Goal: Task Accomplishment & Management: Manage account settings

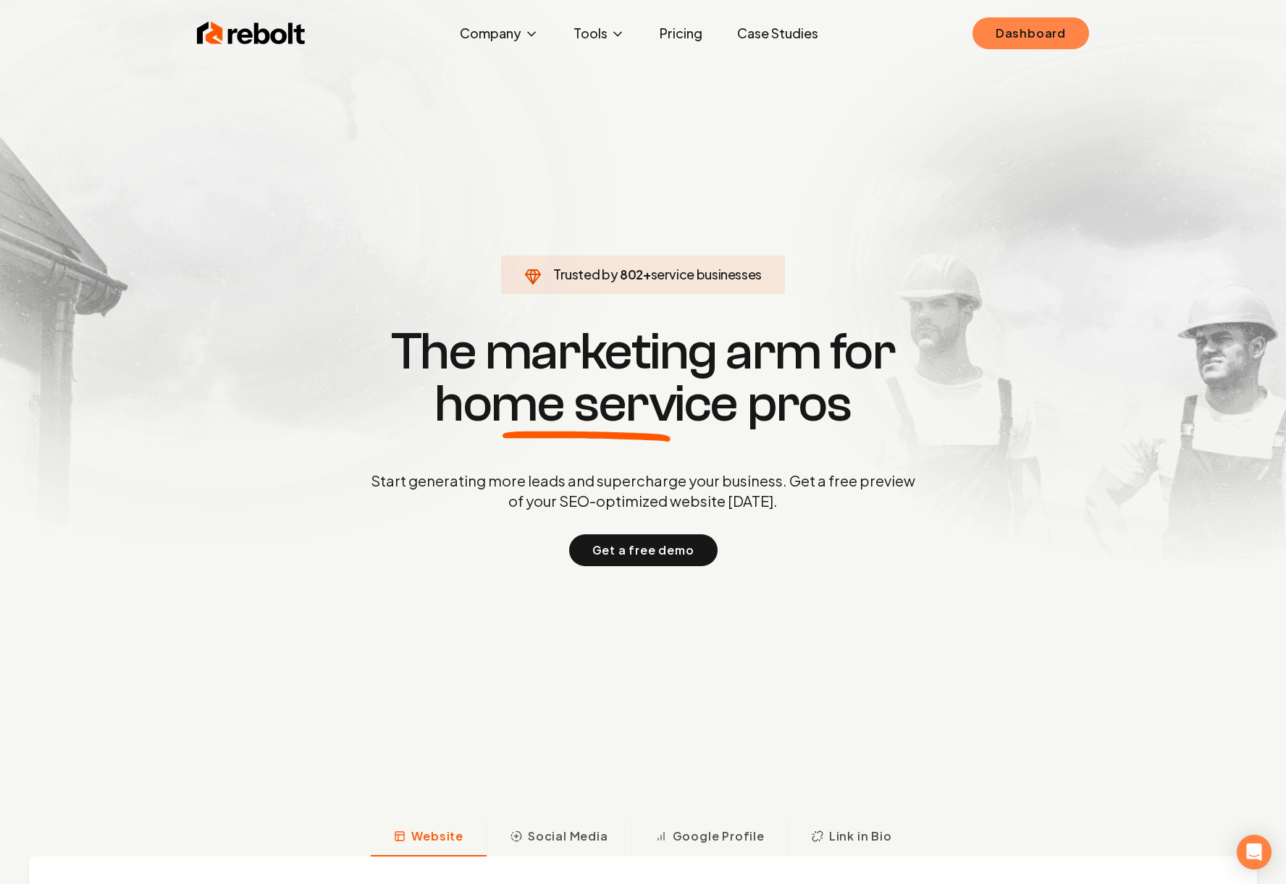
click at [1021, 32] on link "Dashboard" at bounding box center [1030, 33] width 117 height 32
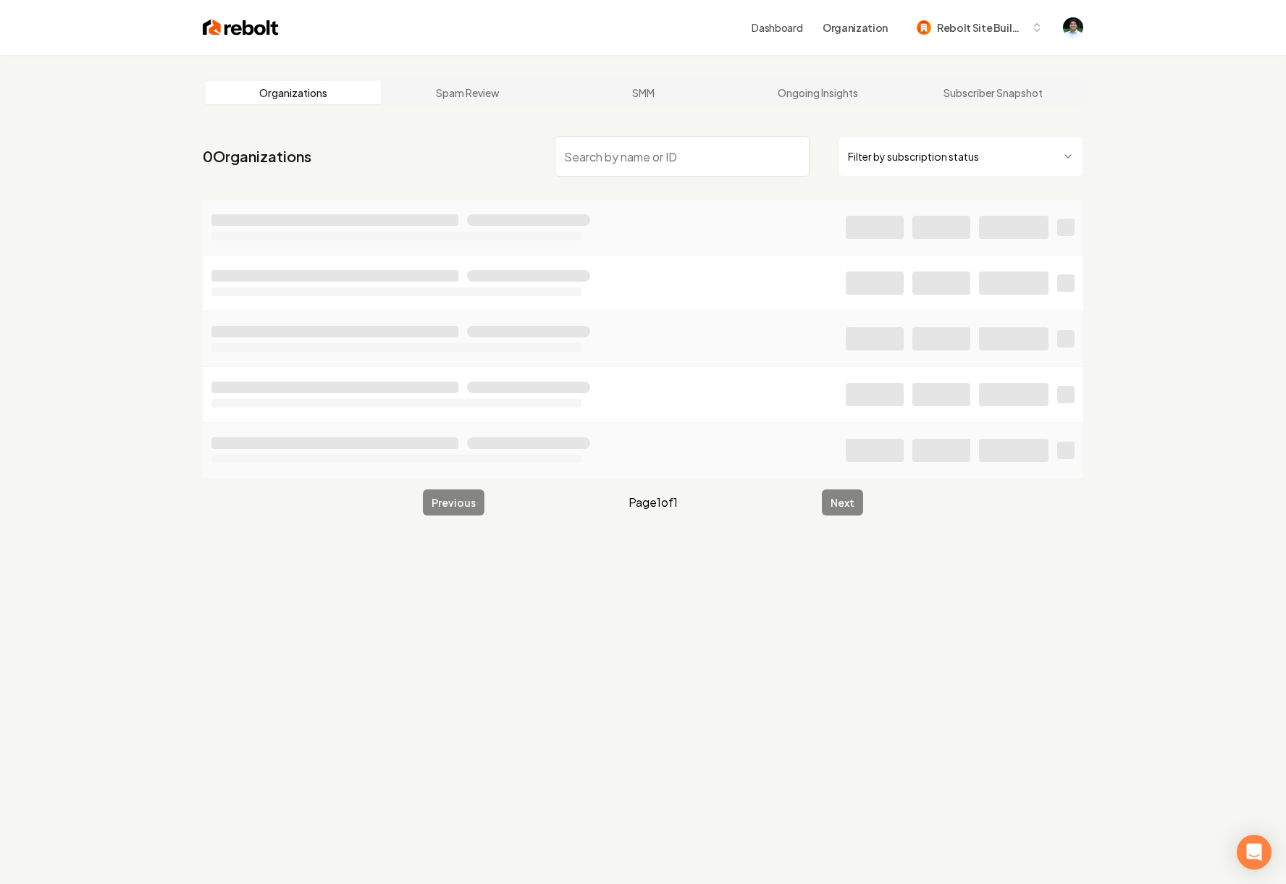
click at [565, 164] on input "search" at bounding box center [681, 156] width 255 height 41
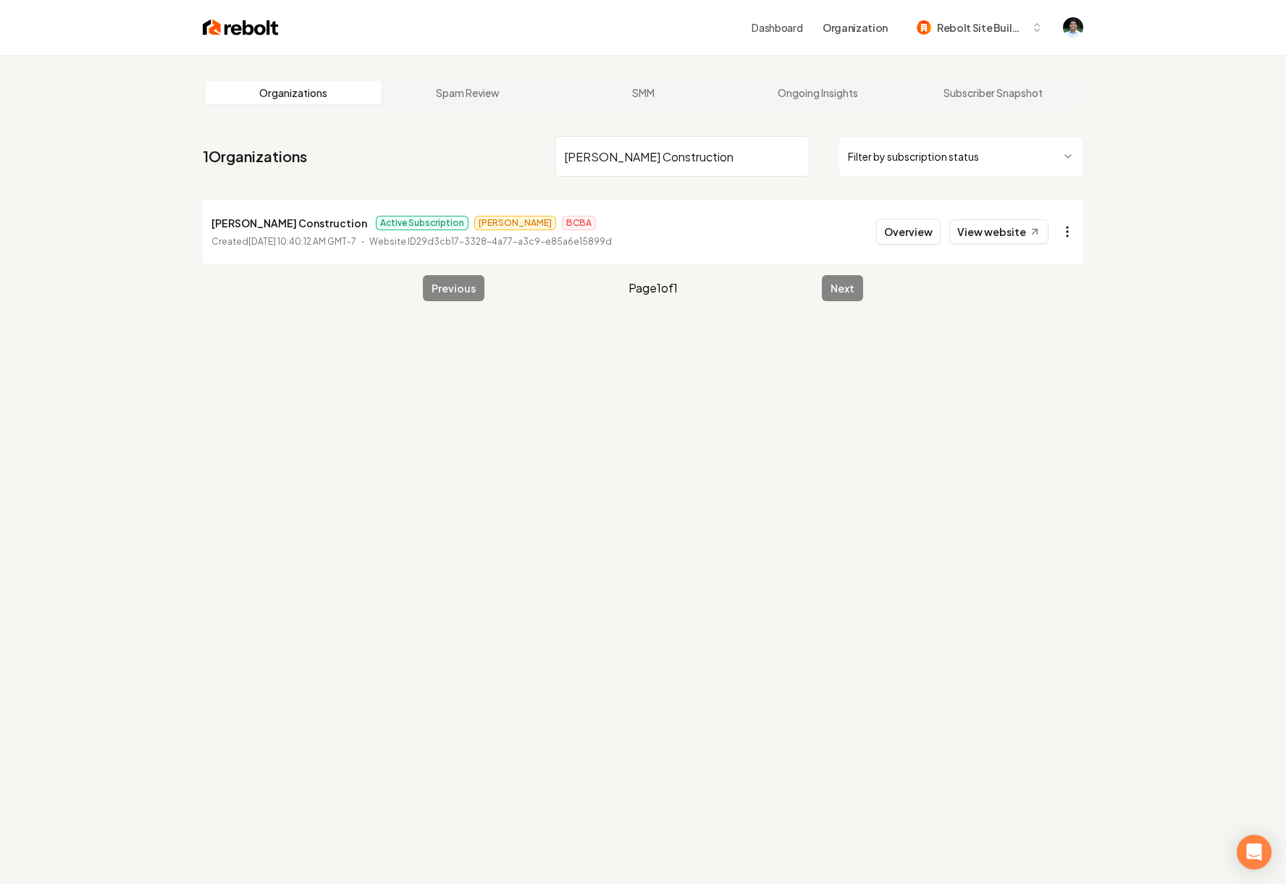
type input "[PERSON_NAME] Construction"
click at [1076, 237] on html "Dashboard Organization Rebolt Site Builder Organizations Spam Review SMM Ongoin…" at bounding box center [643, 442] width 1286 height 884
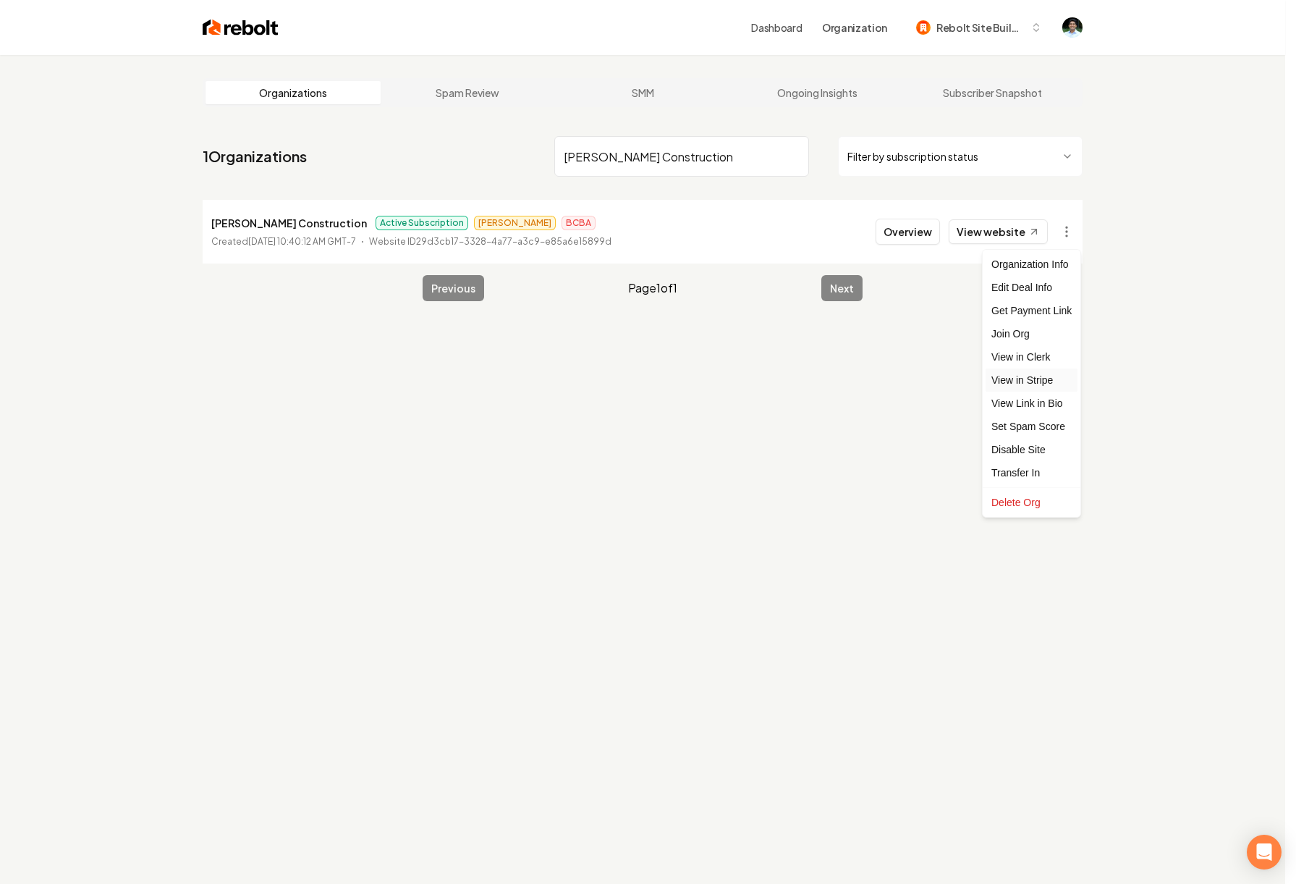
click at [1052, 380] on link "View in Stripe" at bounding box center [1032, 379] width 92 height 23
